Goal: Task Accomplishment & Management: Manage account settings

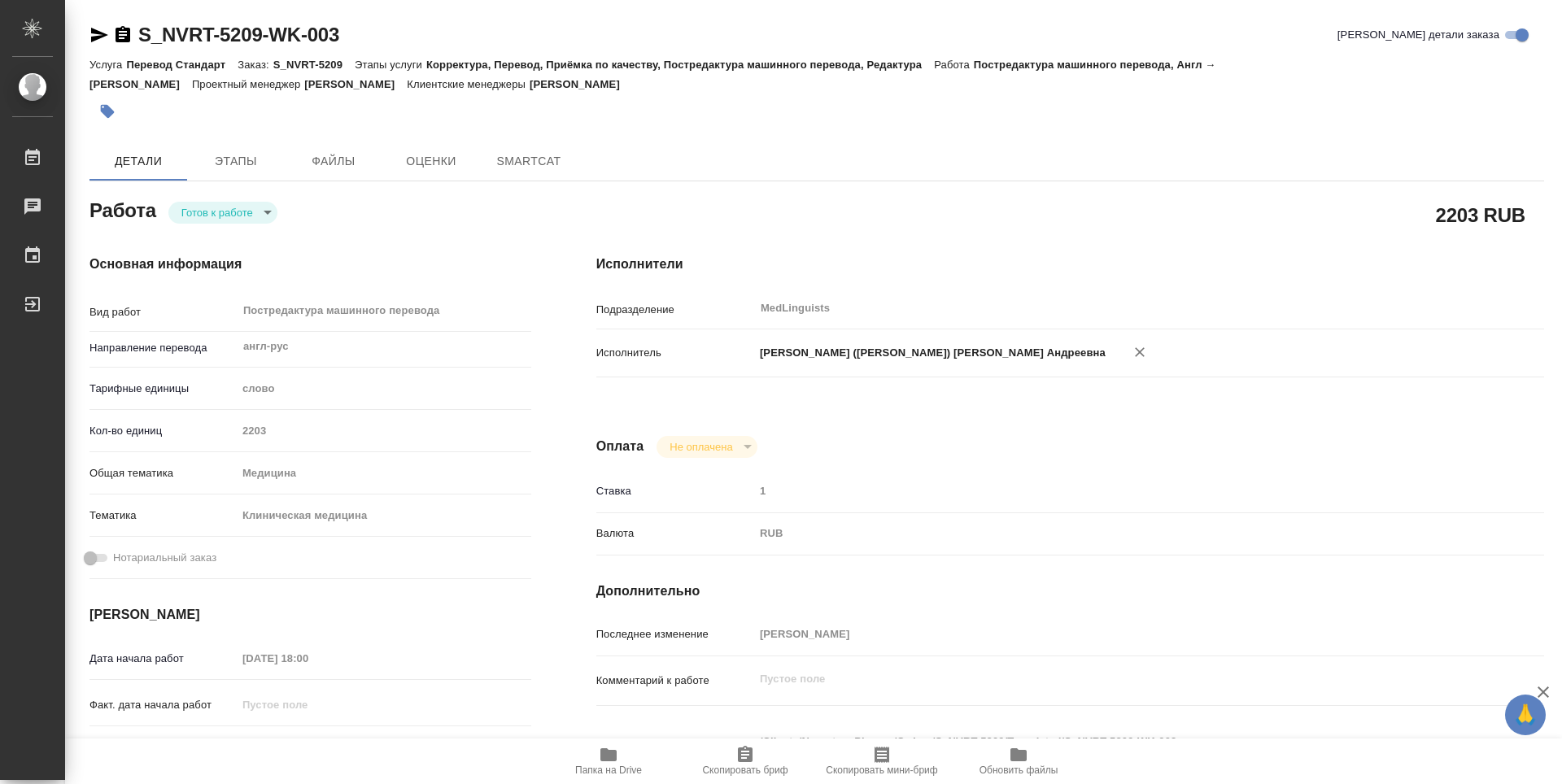
type textarea "x"
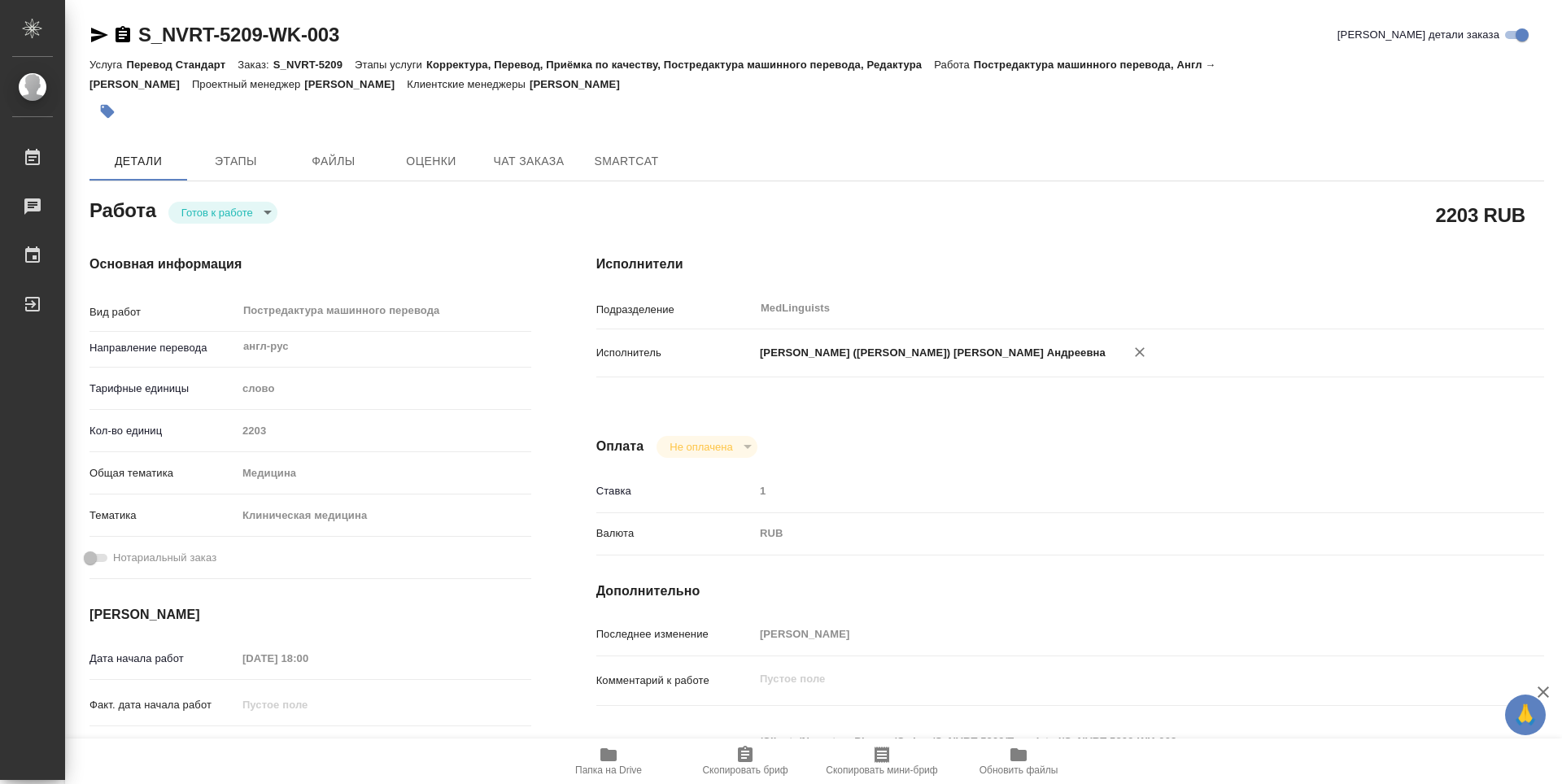
type textarea "x"
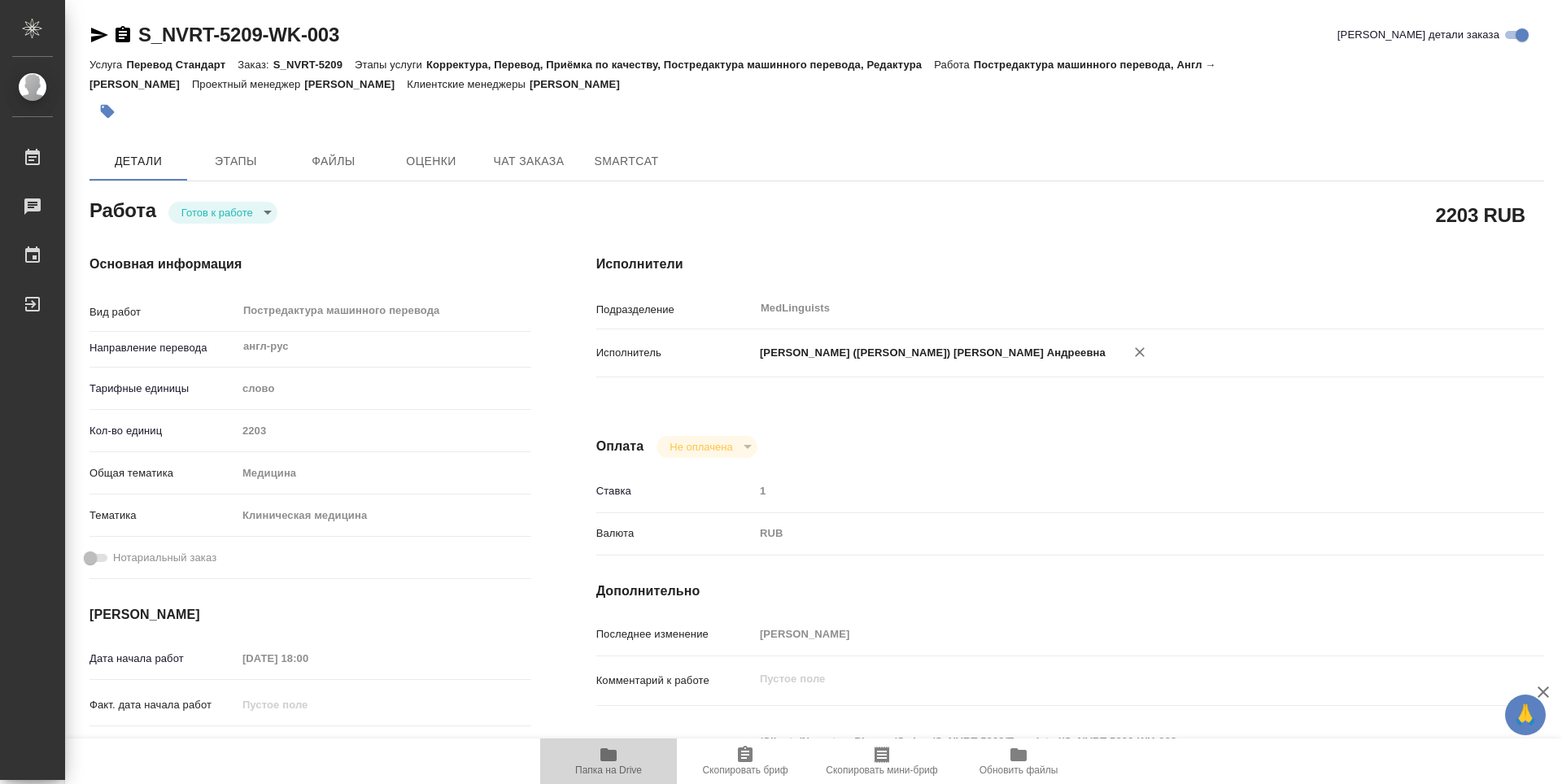
click at [647, 772] on span "Папка на Drive" at bounding box center [608, 760] width 117 height 31
type textarea "x"
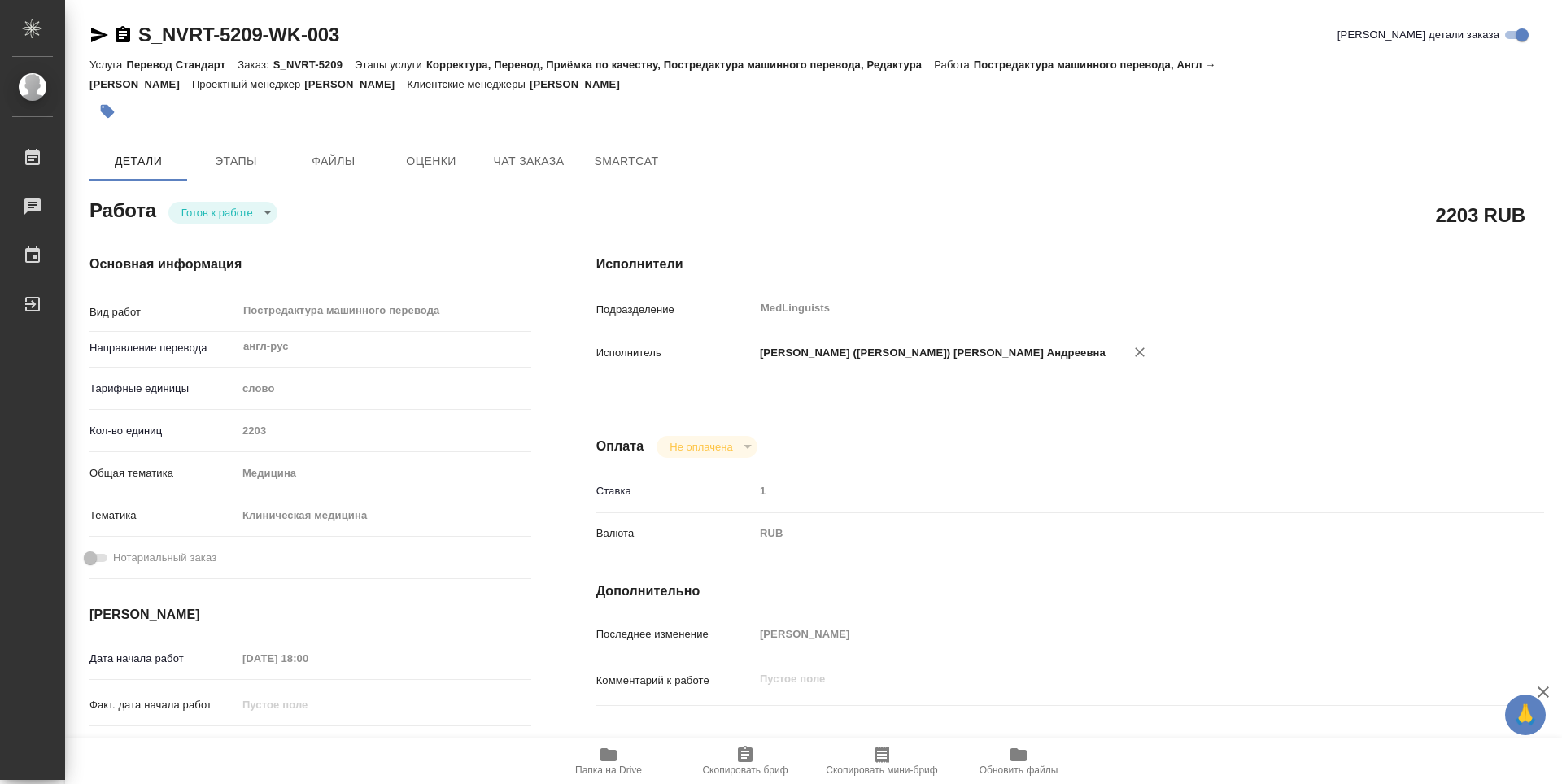
type textarea "x"
click at [272, 215] on body "🙏 .cls-1 fill:#fff; AWATERA [PERSON_NAME] 0 Чаты График Выйти S_NVRT-5209-WK-00…" at bounding box center [781, 392] width 1562 height 784
click at [256, 245] on li "Выполнен" at bounding box center [223, 239] width 109 height 27
type textarea "x"
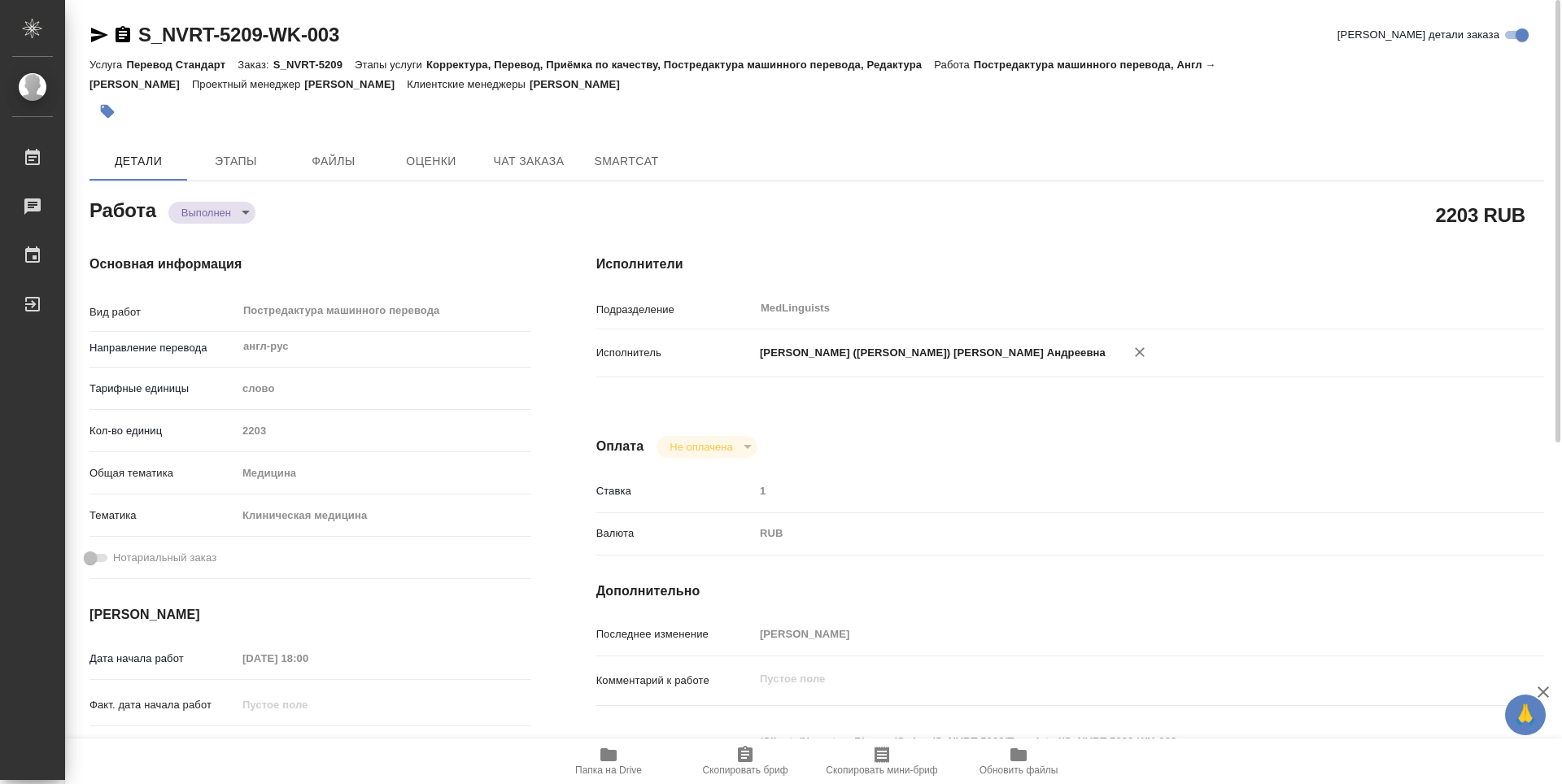
type textarea "x"
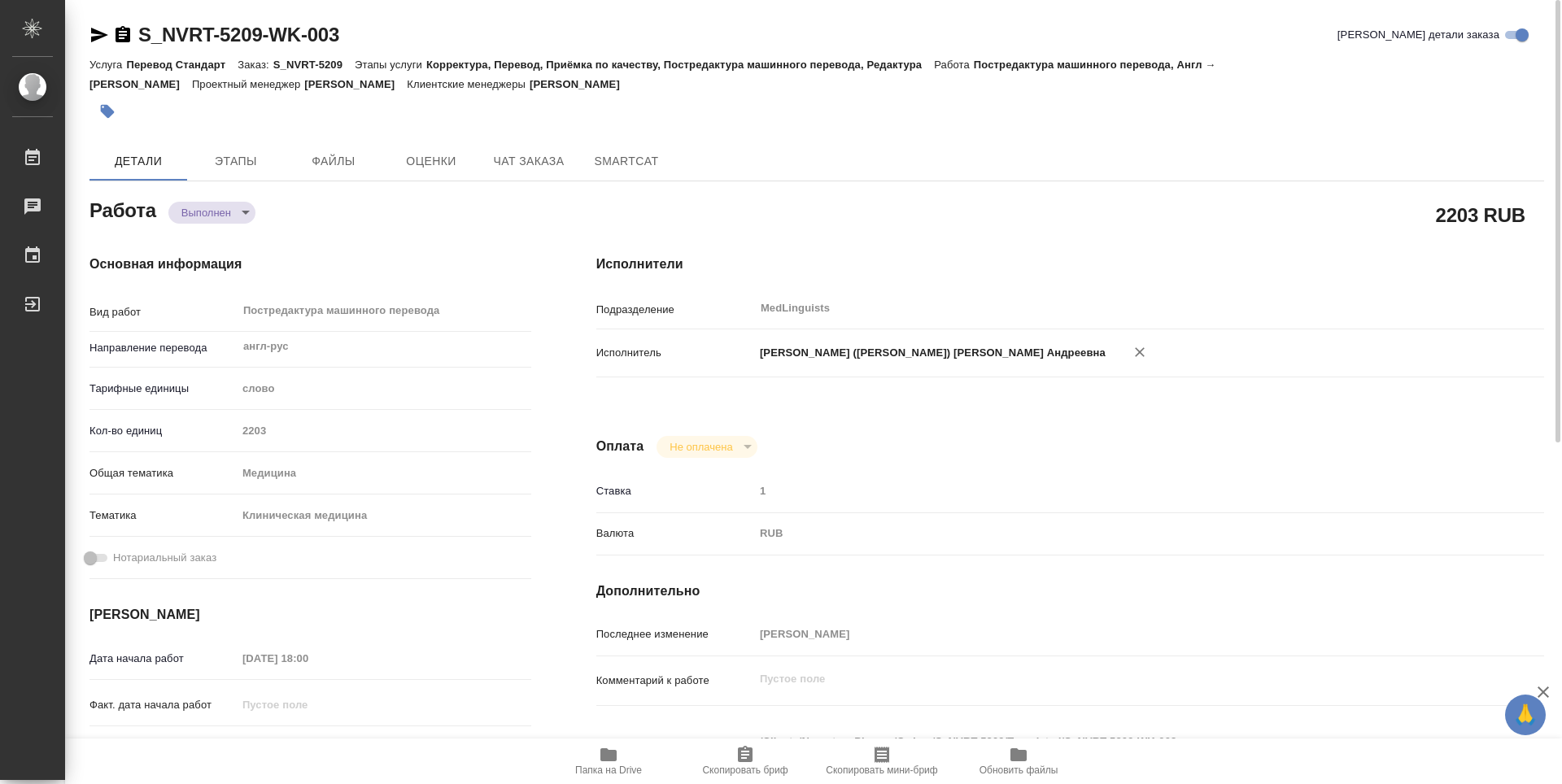
type textarea "x"
